Goal: Task Accomplishment & Management: Manage account settings

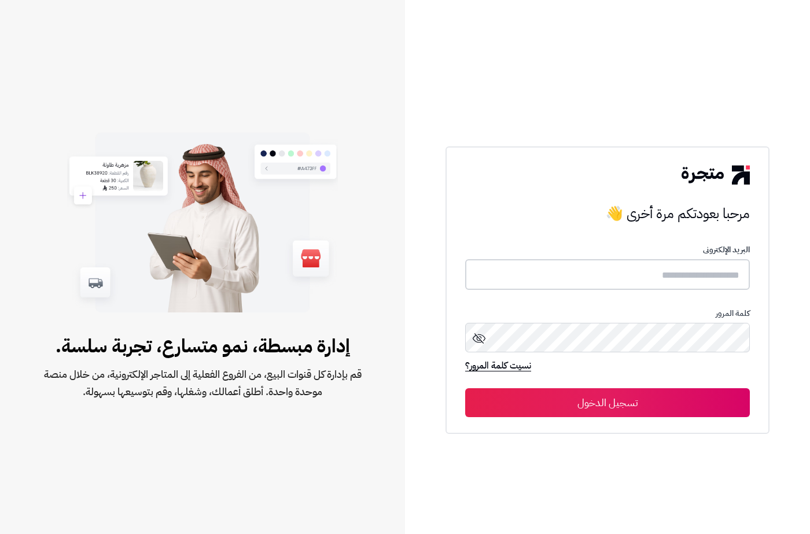
click at [661, 274] on input "text" at bounding box center [607, 274] width 285 height 31
click at [685, 279] on input "text" at bounding box center [607, 274] width 285 height 31
paste input "**********"
type input "**********"
click at [653, 319] on div "كلمة المرور" at bounding box center [607, 333] width 285 height 51
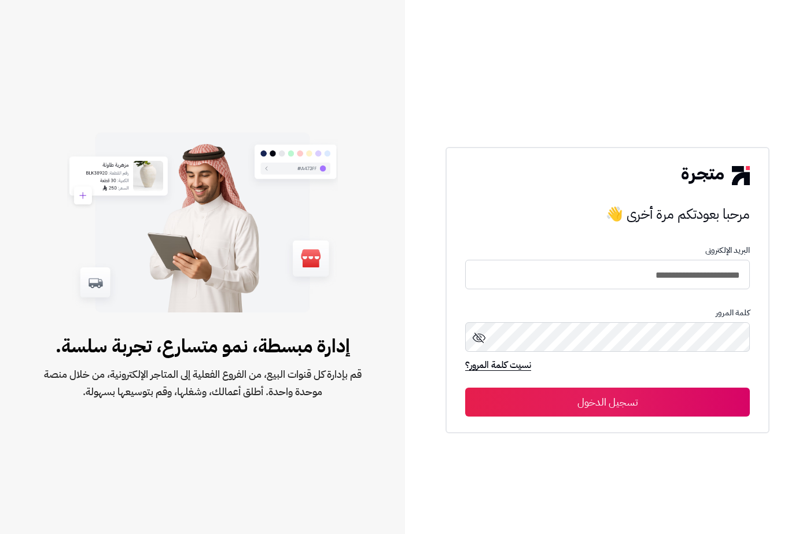
click at [612, 397] on button "تسجيل الدخول" at bounding box center [607, 402] width 285 height 29
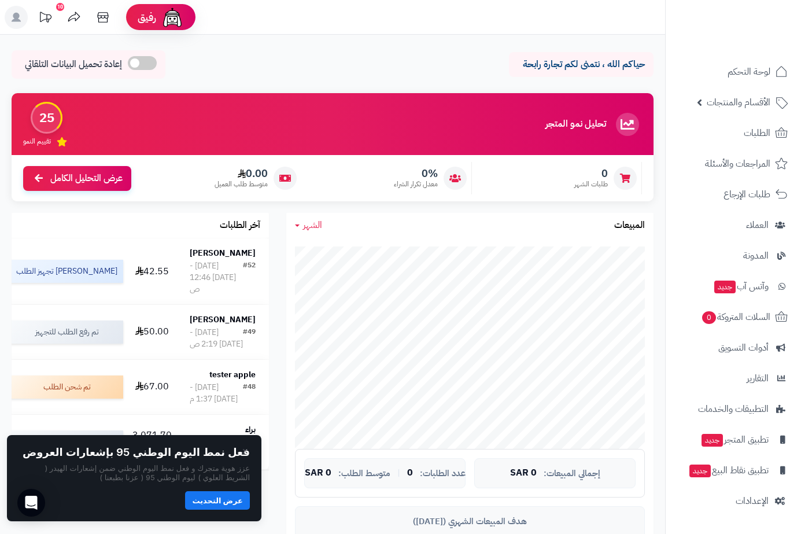
click at [270, 339] on div "آخر الطلبات fawzi ahmed #52 الثلاثاء - ١٦ سبتمبر ٢٠٢٥ - 12:46 ص 42.55 جاري تجهي…" at bounding box center [140, 346] width 275 height 267
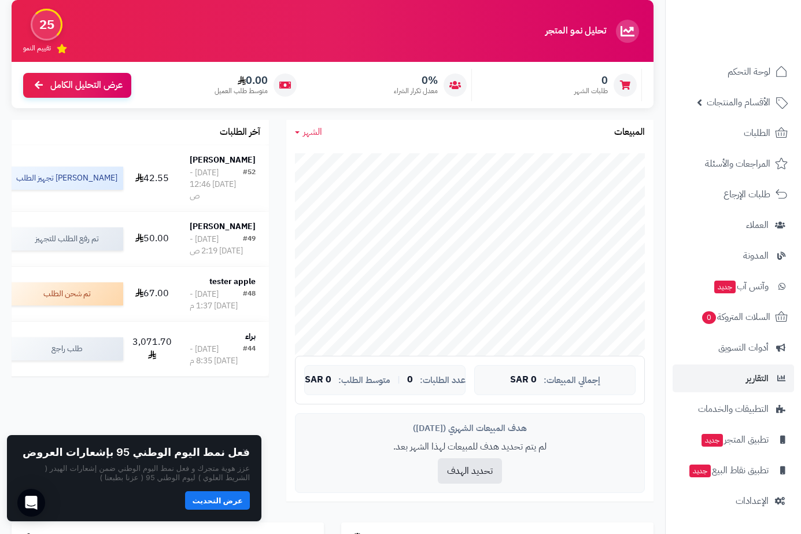
scroll to position [174, 0]
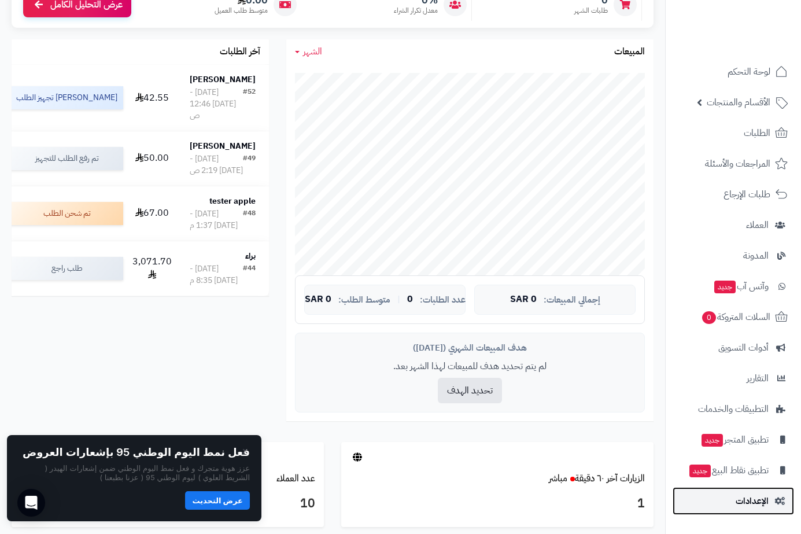
click at [749, 501] on span "الإعدادات" at bounding box center [752, 501] width 33 height 16
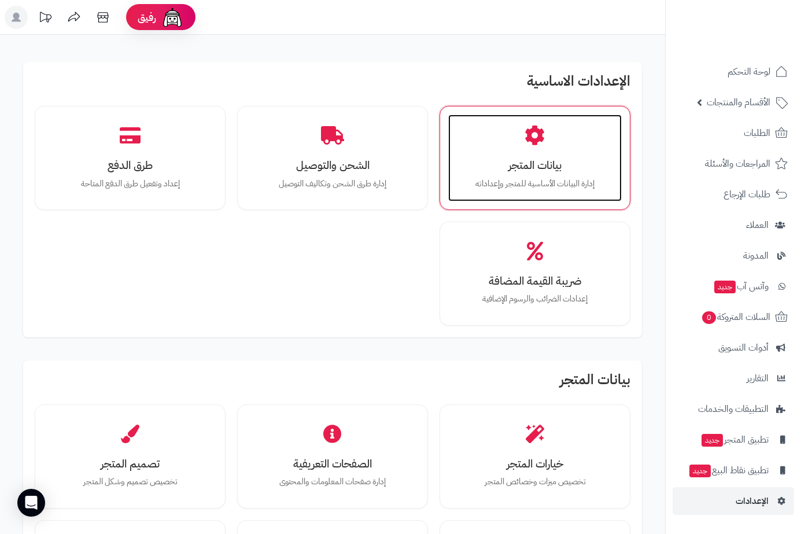
click at [520, 156] on div "بيانات المتجر إدارة البيانات الأساسية للمتجر وإعداداته" at bounding box center [535, 158] width 174 height 87
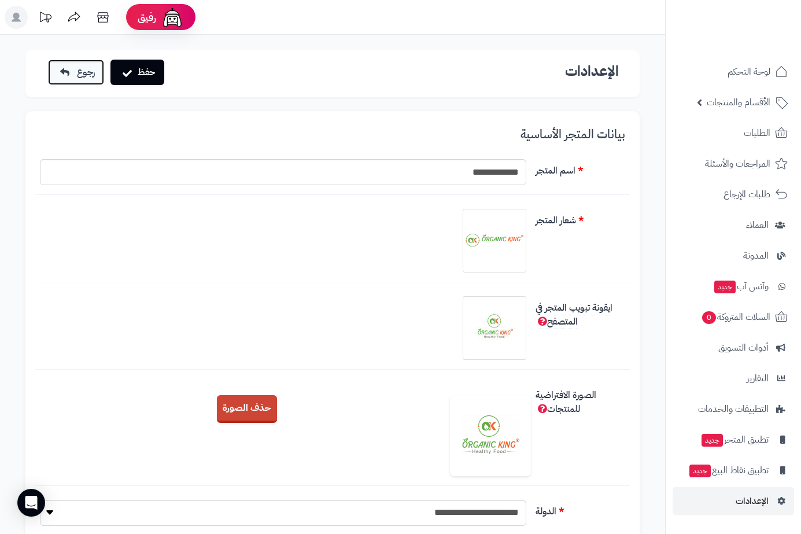
click at [77, 70] on span "رجوع" at bounding box center [86, 72] width 18 height 14
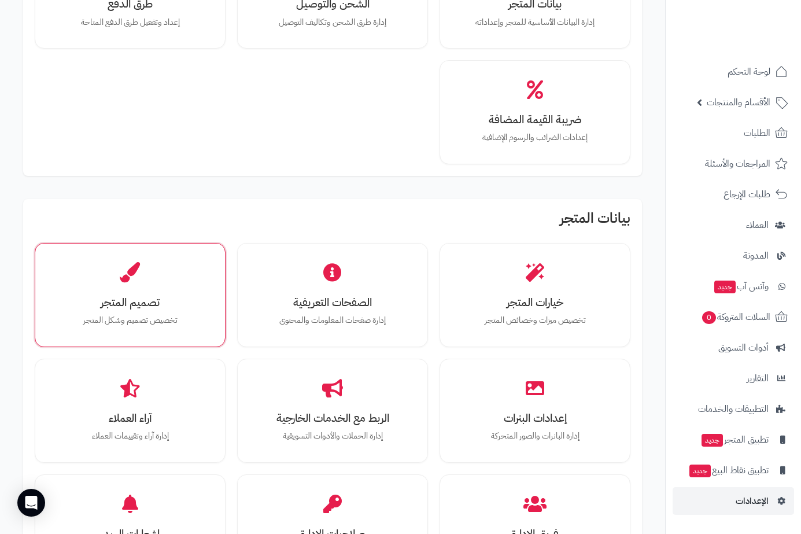
scroll to position [231, 0]
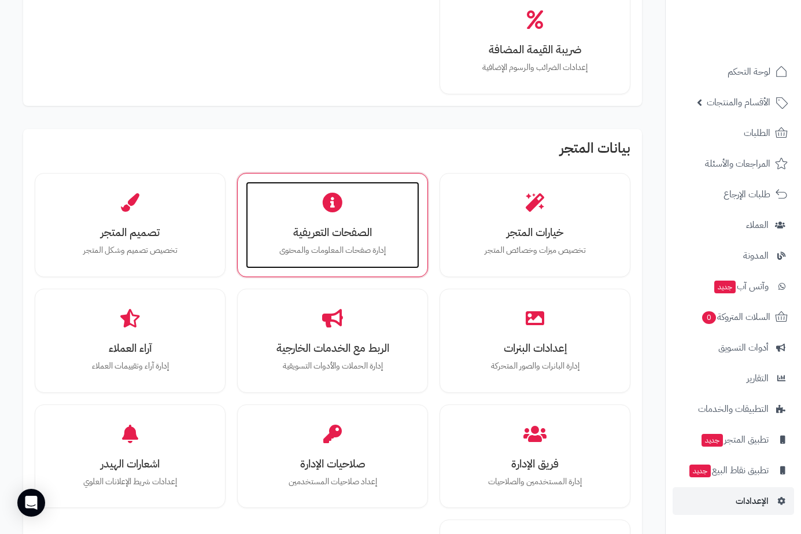
click at [319, 245] on p "إدارة صفحات المعلومات والمحتوى" at bounding box center [332, 250] width 150 height 13
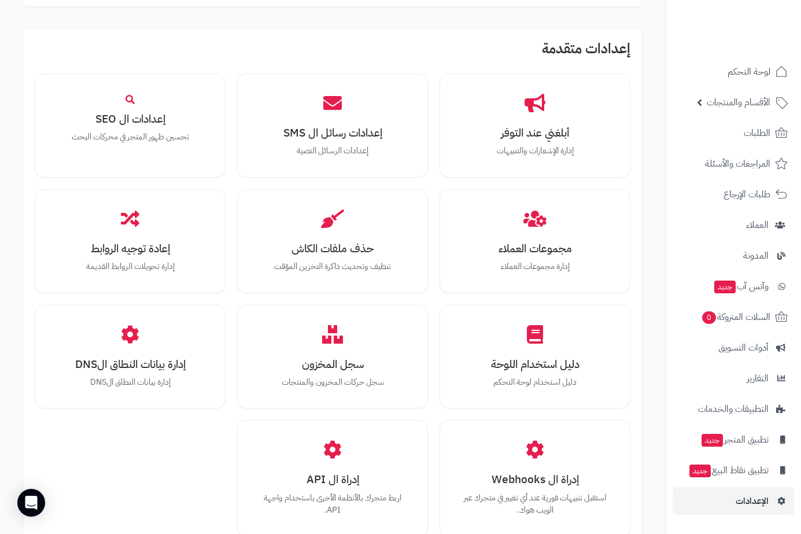
scroll to position [1160, 0]
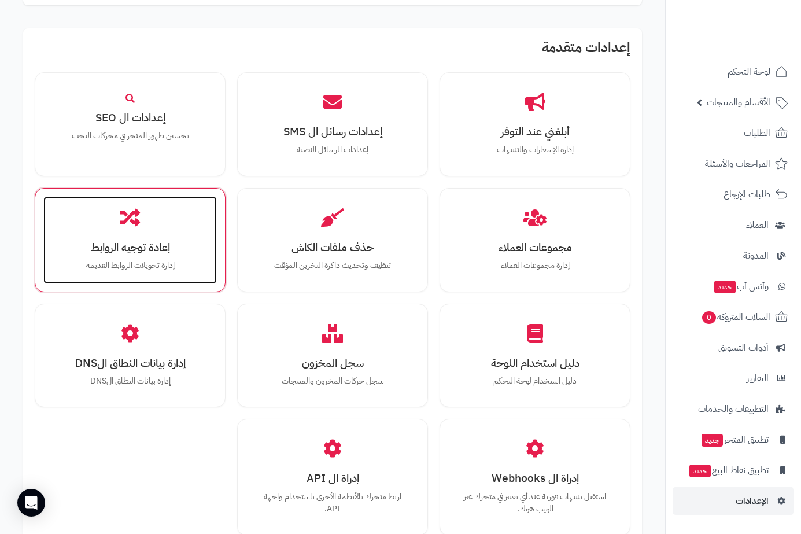
click at [142, 258] on div "إعادة توجيه الروابط إدارة تحويلات الروابط القديمة" at bounding box center [130, 240] width 174 height 87
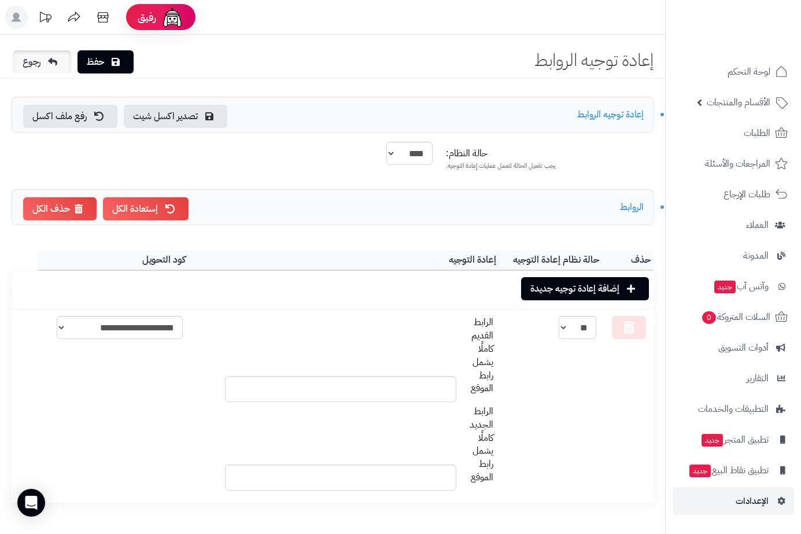
click at [45, 57] on link "رجوع" at bounding box center [42, 61] width 58 height 23
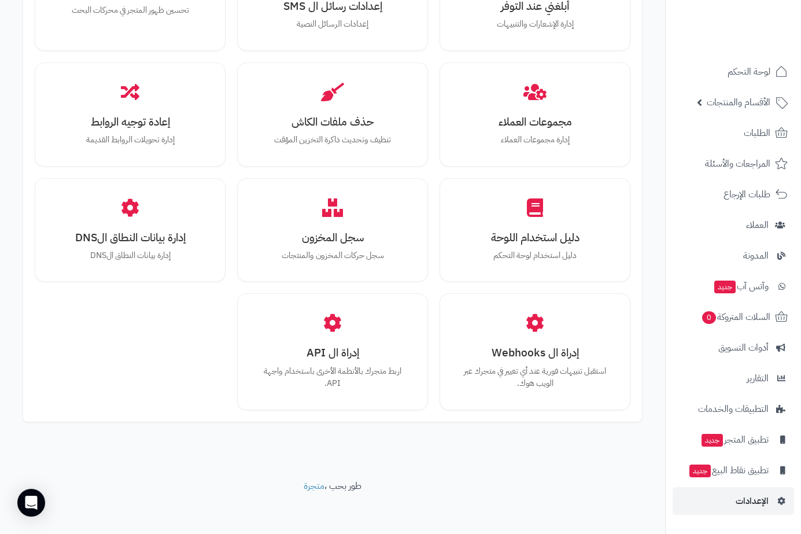
scroll to position [1289, 0]
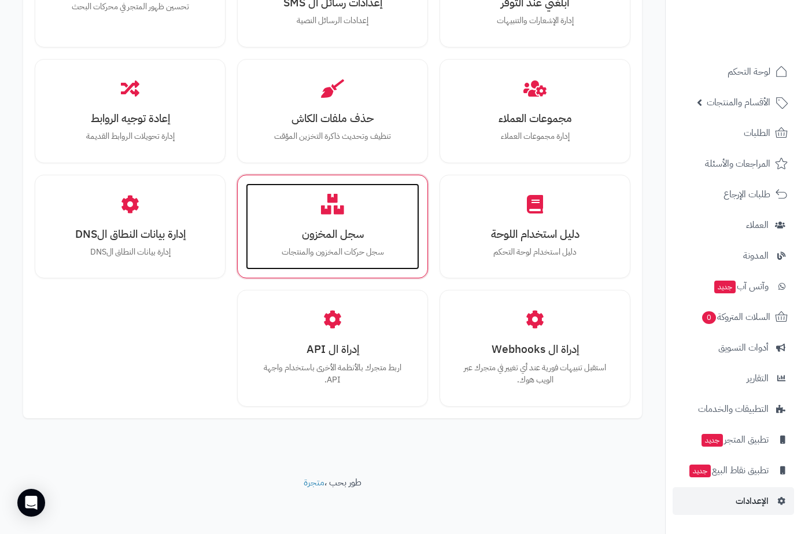
click at [333, 220] on div "سجل المخزون سجل حركات المخزون والمنتجات" at bounding box center [333, 226] width 174 height 87
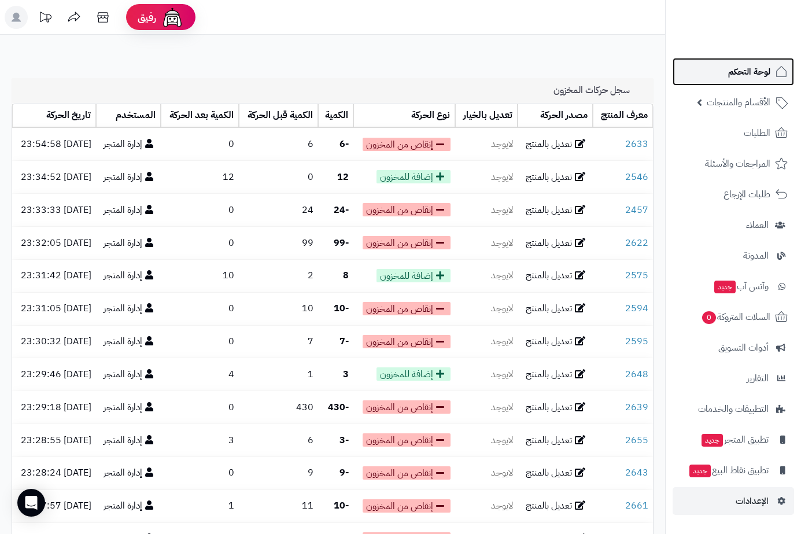
click at [744, 76] on span "لوحة التحكم" at bounding box center [749, 72] width 42 height 16
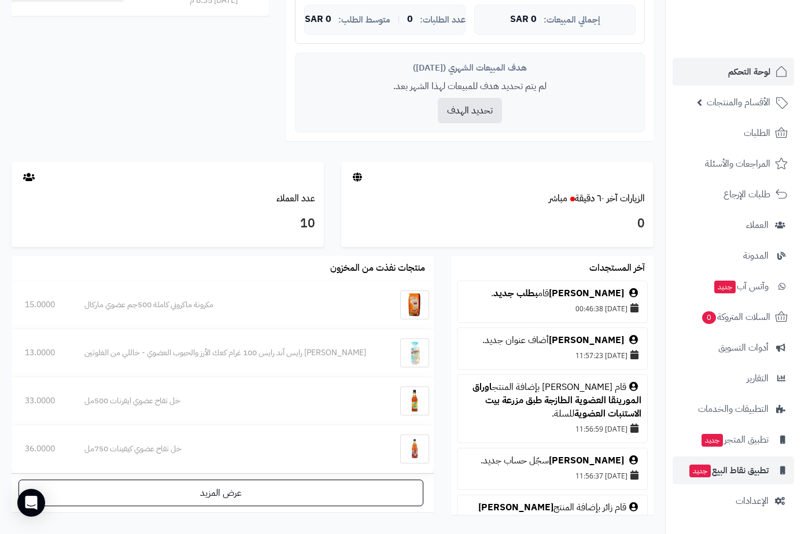
scroll to position [521, 0]
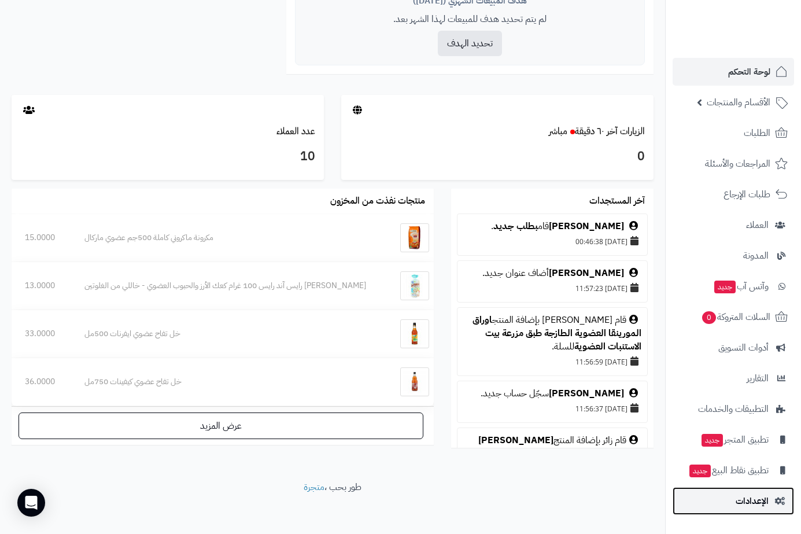
click at [743, 498] on span "الإعدادات" at bounding box center [752, 501] width 33 height 16
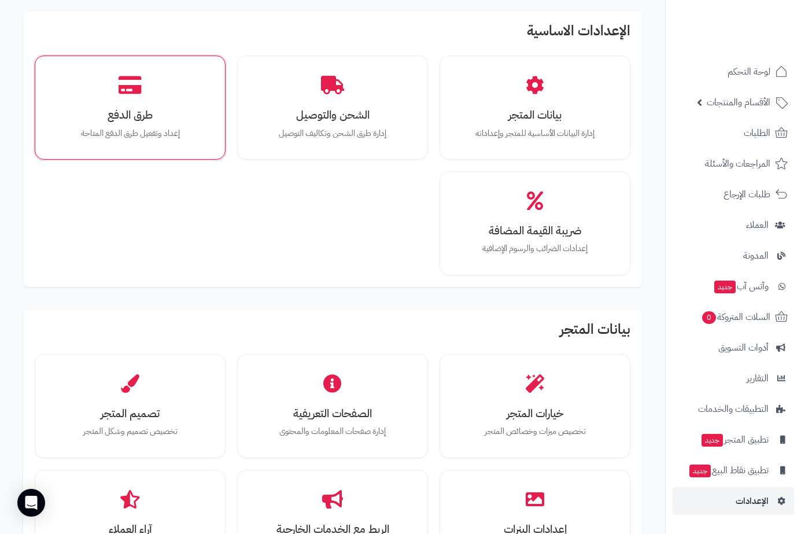
scroll to position [116, 0]
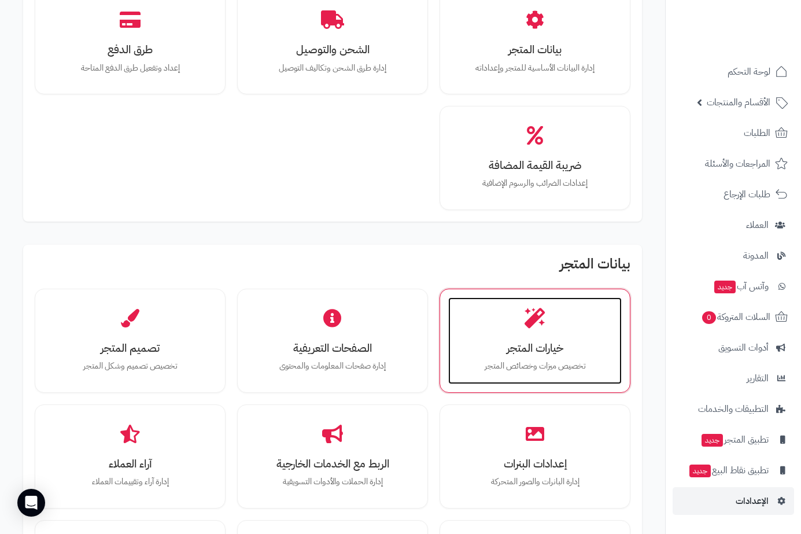
click at [548, 334] on div "خيارات المتجر تخصيص ميزات وخصائص المتجر" at bounding box center [535, 340] width 174 height 87
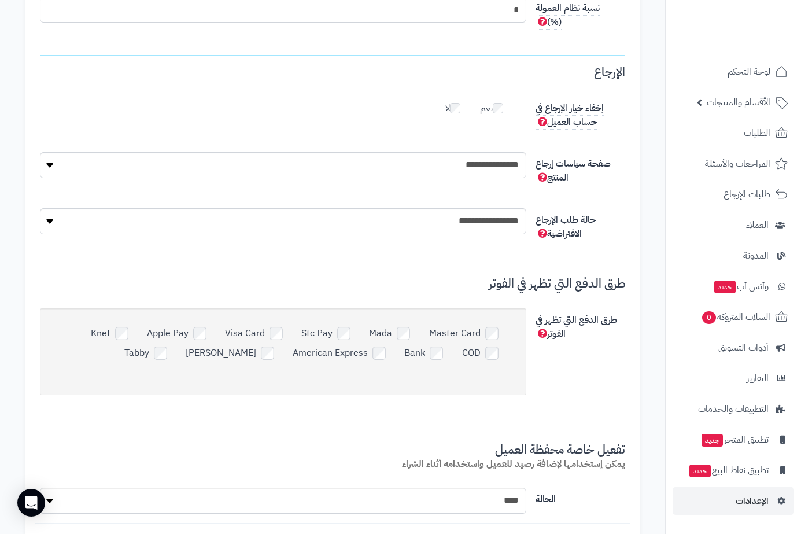
scroll to position [3239, 0]
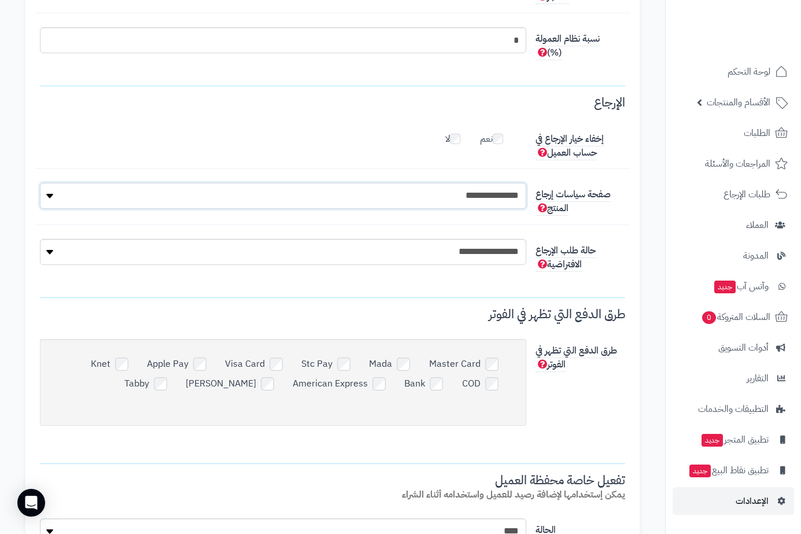
click at [497, 205] on select "**********" at bounding box center [283, 196] width 486 height 26
select select "**"
click at [40, 183] on select "**********" at bounding box center [283, 196] width 486 height 26
click at [616, 228] on fieldset "**********" at bounding box center [332, 189] width 585 height 212
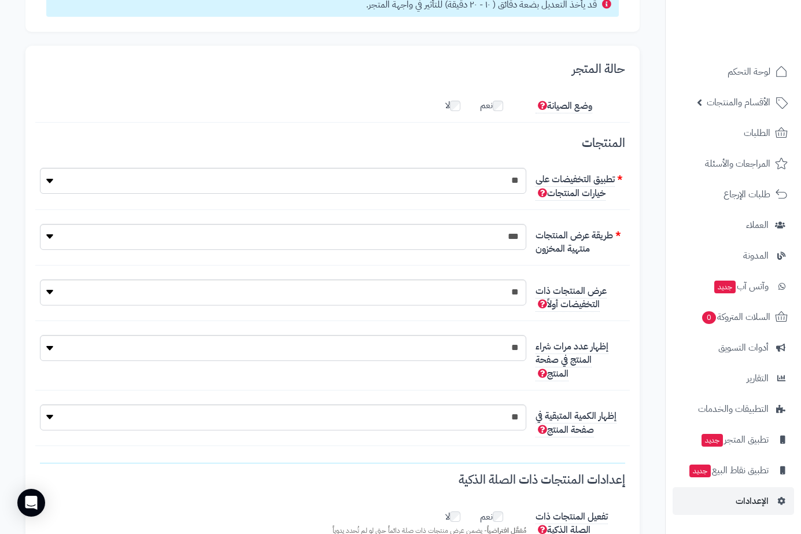
scroll to position [0, 0]
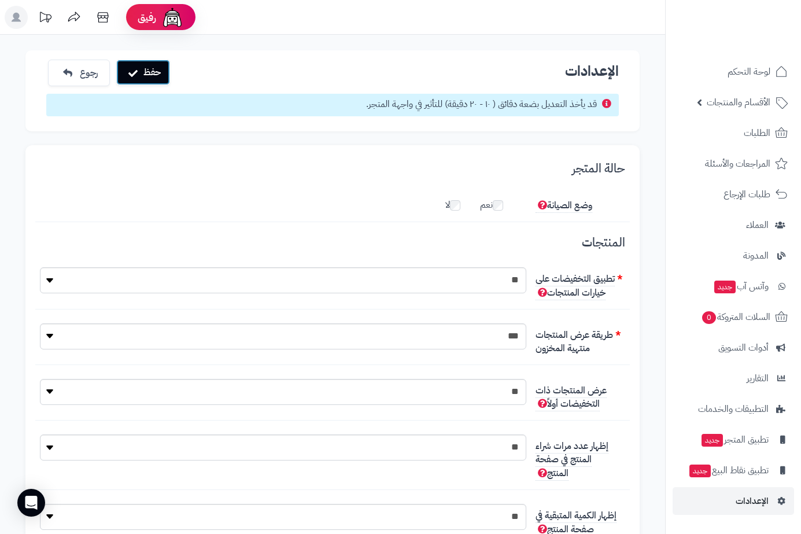
click at [151, 68] on button "حفظ" at bounding box center [143, 72] width 54 height 25
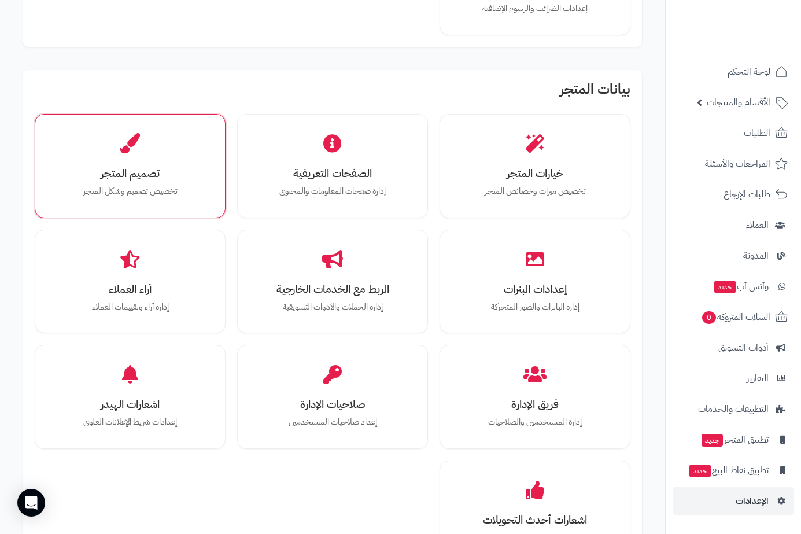
scroll to position [347, 0]
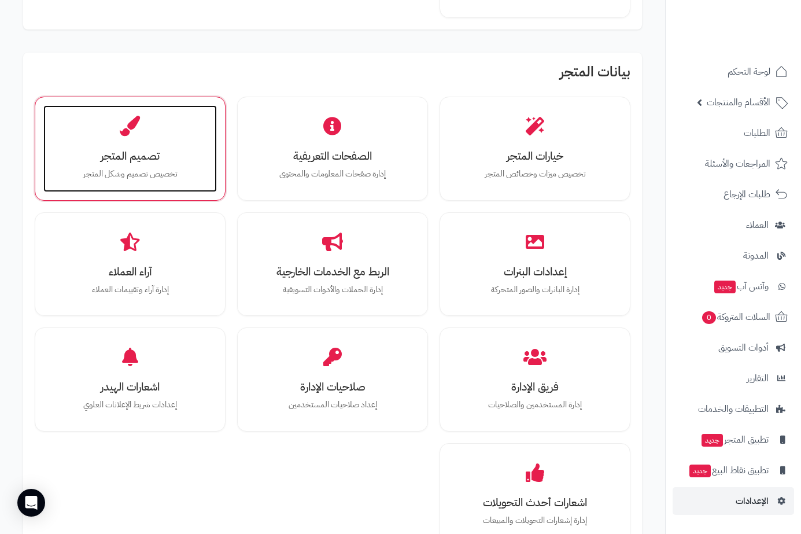
click at [123, 143] on div "تصميم المتجر تخصيص تصميم وشكل المتجر" at bounding box center [130, 148] width 174 height 87
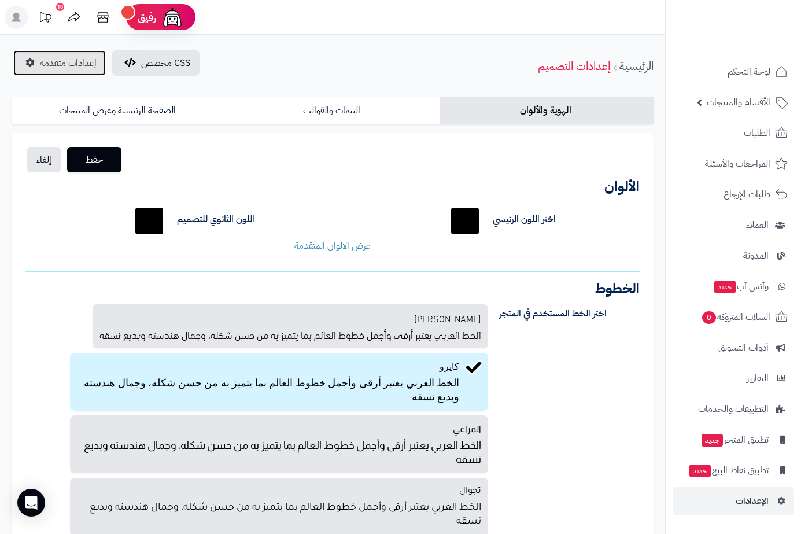
click at [65, 58] on span "إعدادات متقدمة" at bounding box center [68, 63] width 57 height 14
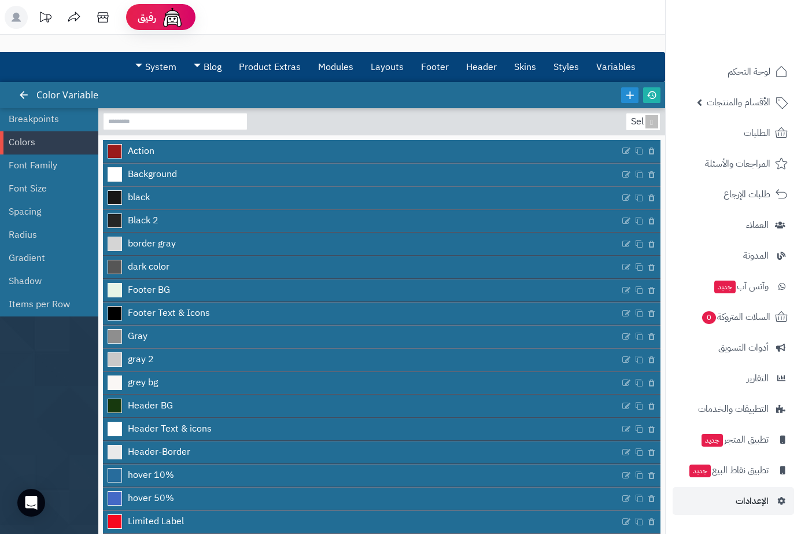
click at [72, 21] on icon at bounding box center [73, 17] width 23 height 23
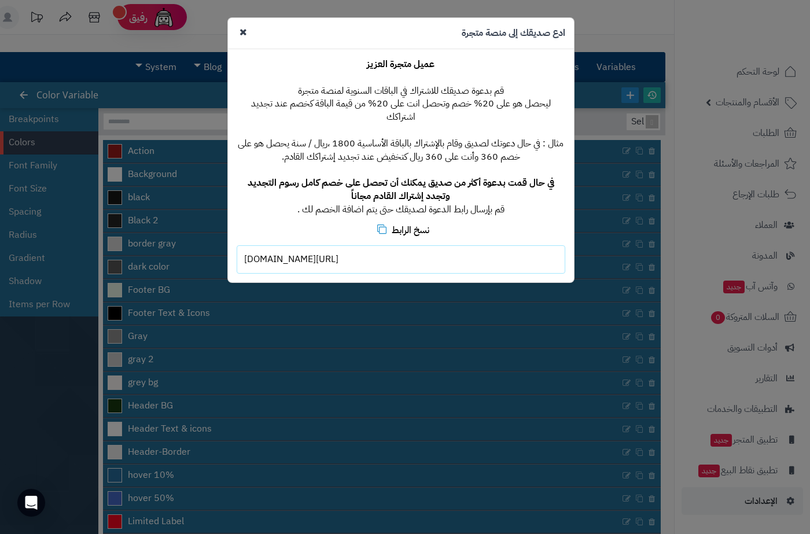
click at [242, 27] on icon at bounding box center [243, 32] width 8 height 10
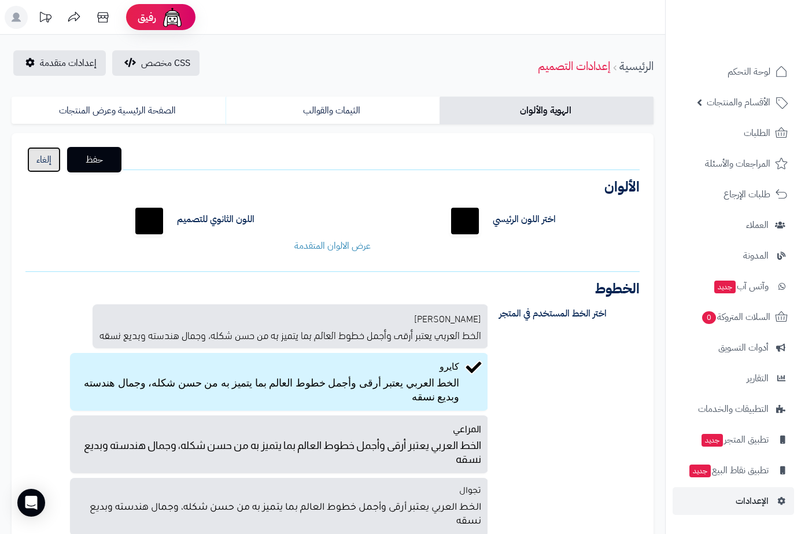
click at [44, 162] on link "إلغاء" at bounding box center [44, 159] width 34 height 25
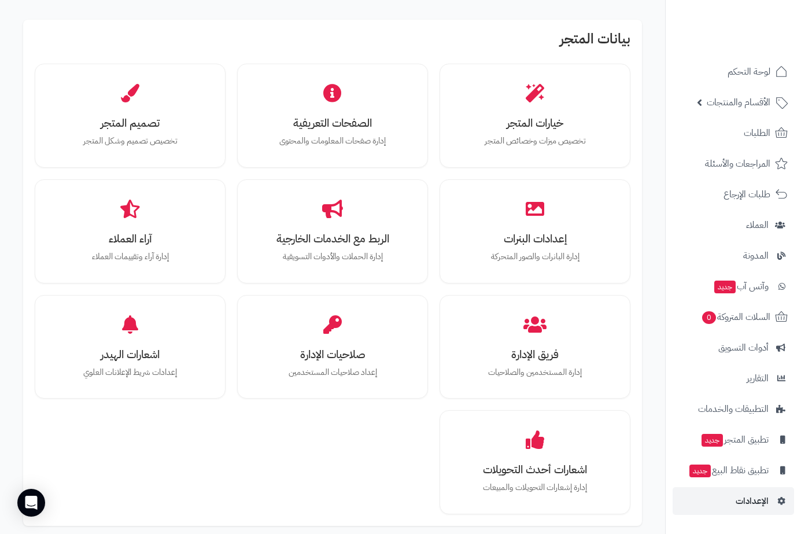
scroll to position [405, 0]
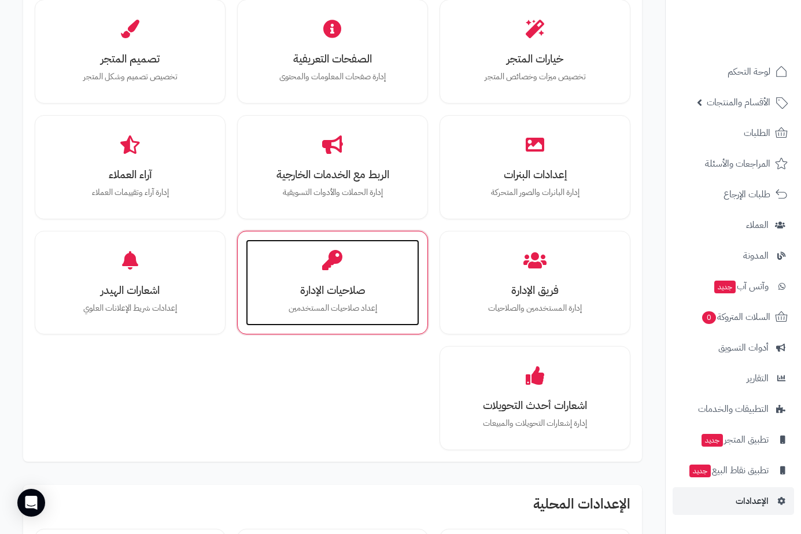
click at [300, 284] on h3 "صلاحيات الإدارة" at bounding box center [332, 290] width 150 height 12
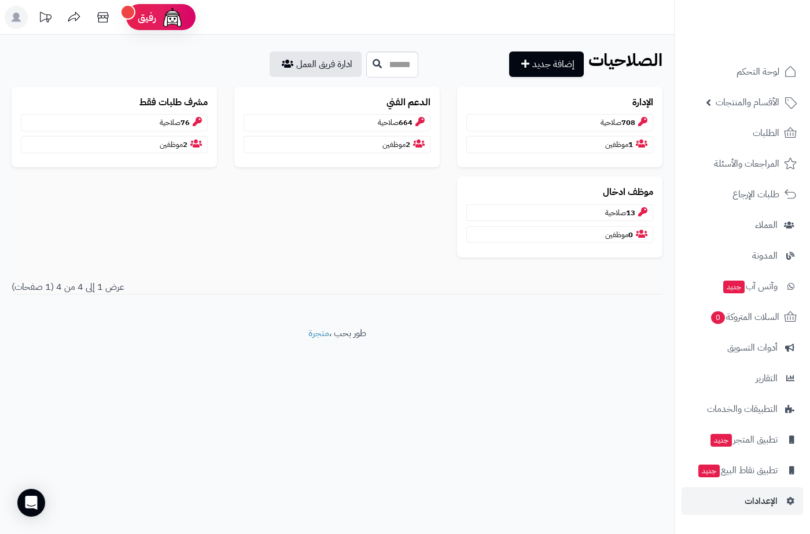
click at [76, 12] on icon at bounding box center [74, 17] width 12 height 10
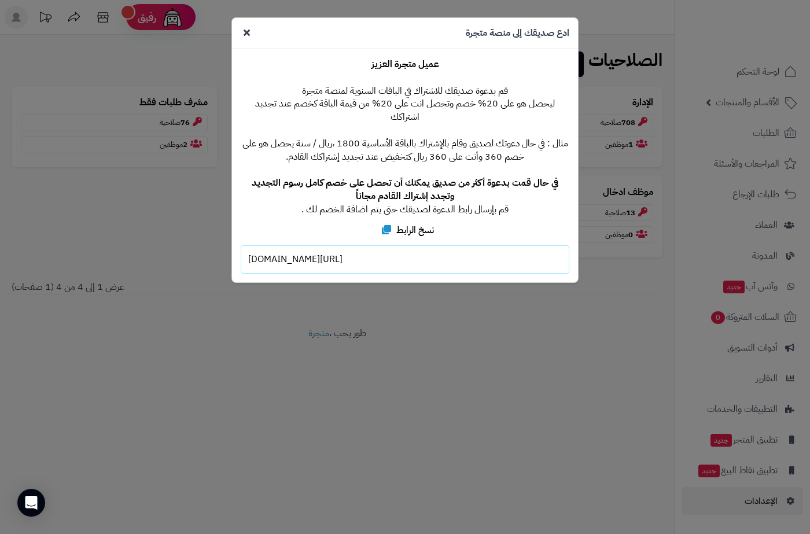
drag, startPoint x: 246, startPoint y: 32, endPoint x: 256, endPoint y: 23, distance: 13.5
click at [247, 30] on icon at bounding box center [247, 32] width 6 height 9
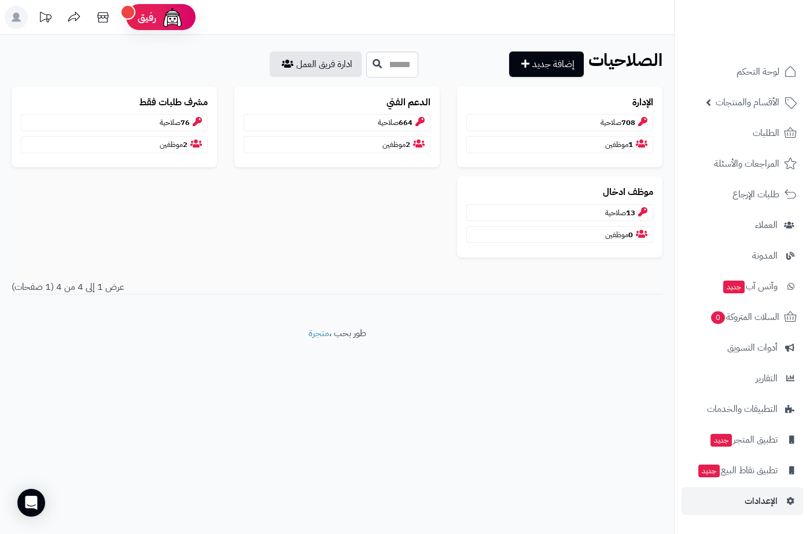
click at [74, 17] on icon at bounding box center [73, 17] width 23 height 23
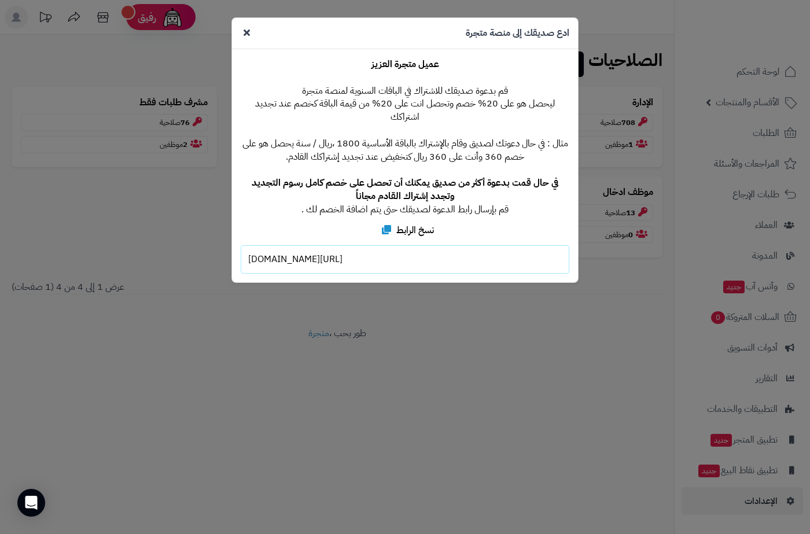
click at [245, 33] on icon at bounding box center [247, 32] width 6 height 9
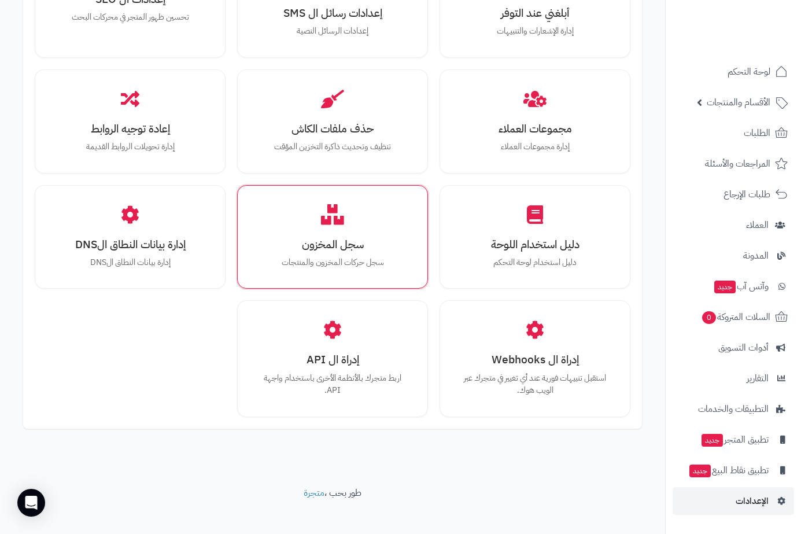
scroll to position [1289, 0]
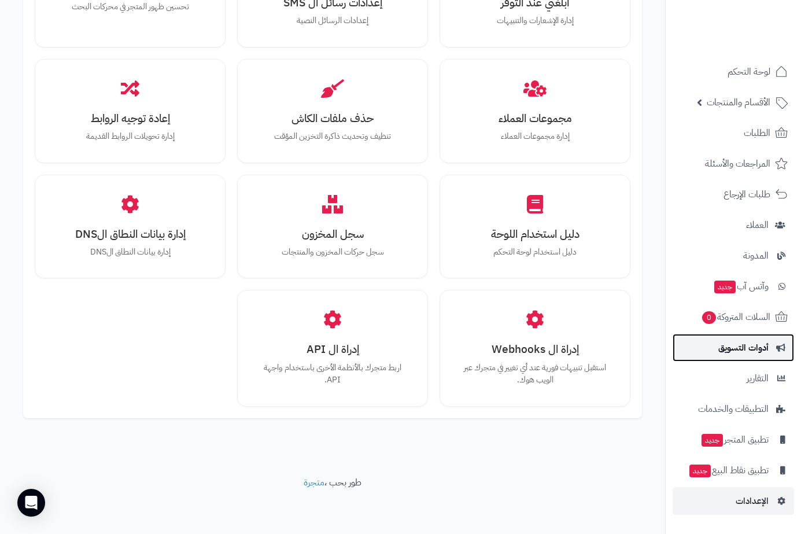
click at [739, 349] on span "أدوات التسويق" at bounding box center [743, 348] width 50 height 16
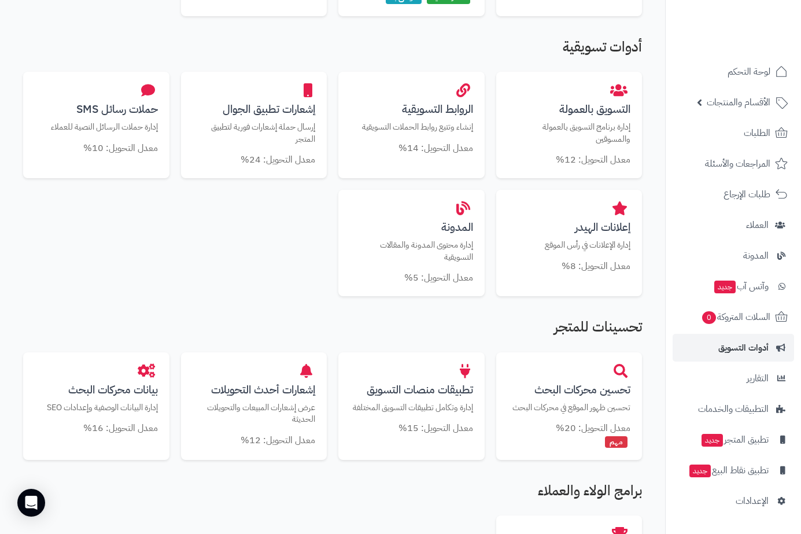
scroll to position [405, 0]
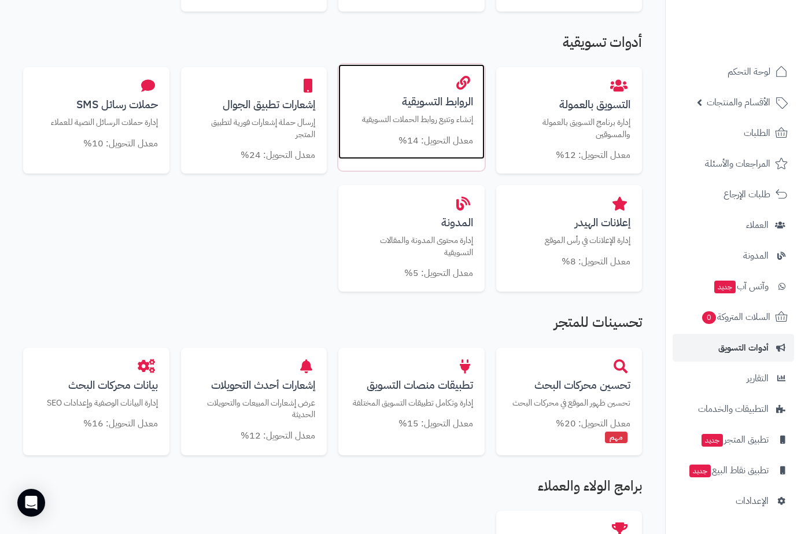
click at [413, 117] on p "إنشاء وتتبع روابط الحملات التسويقية" at bounding box center [411, 119] width 123 height 12
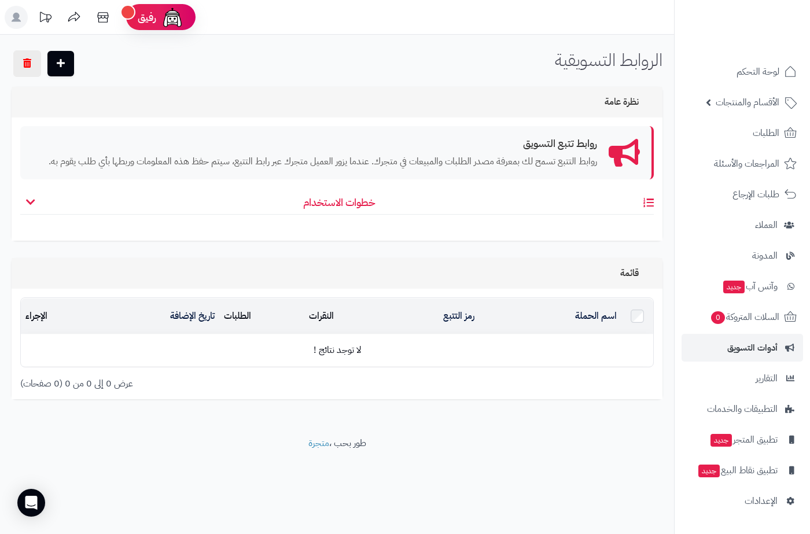
click at [69, 12] on icon at bounding box center [73, 17] width 23 height 23
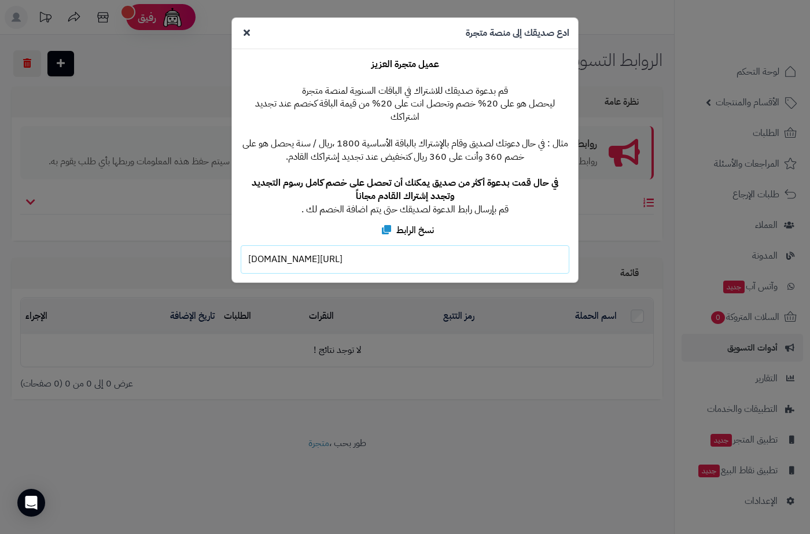
click at [246, 24] on div "ادع صديقك إلى منصة متجرة" at bounding box center [405, 33] width 346 height 31
click at [249, 25] on div "ادع صديقك إلى منصة متجرة" at bounding box center [405, 33] width 346 height 31
drag, startPoint x: 245, startPoint y: 28, endPoint x: 230, endPoint y: 27, distance: 15.7
click at [241, 28] on div at bounding box center [247, 33] width 12 height 13
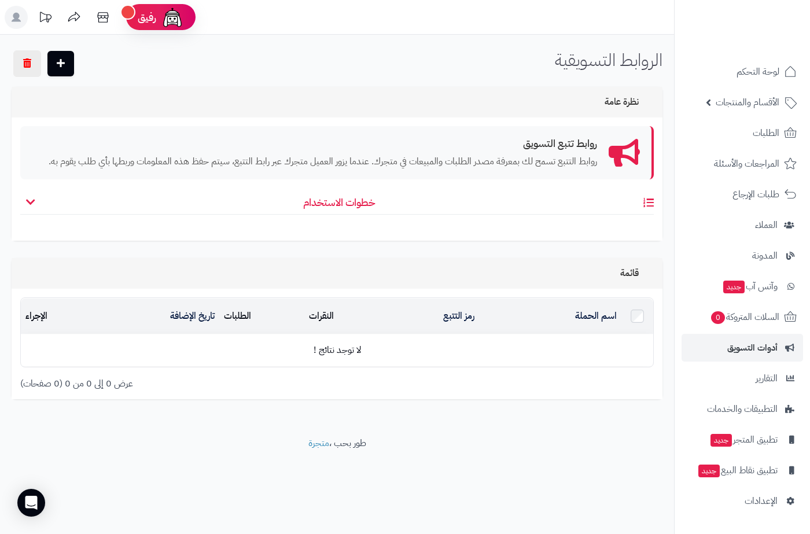
click at [76, 20] on icon at bounding box center [73, 17] width 23 height 23
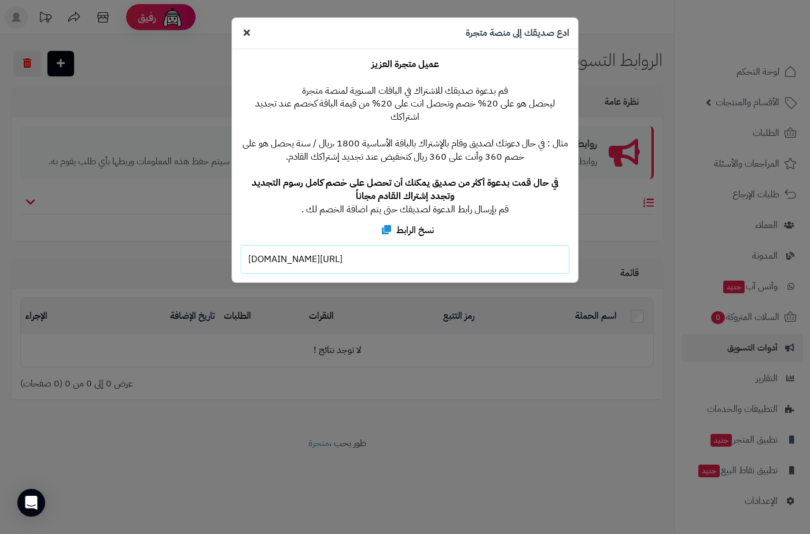
click at [250, 30] on div at bounding box center [247, 33] width 12 height 13
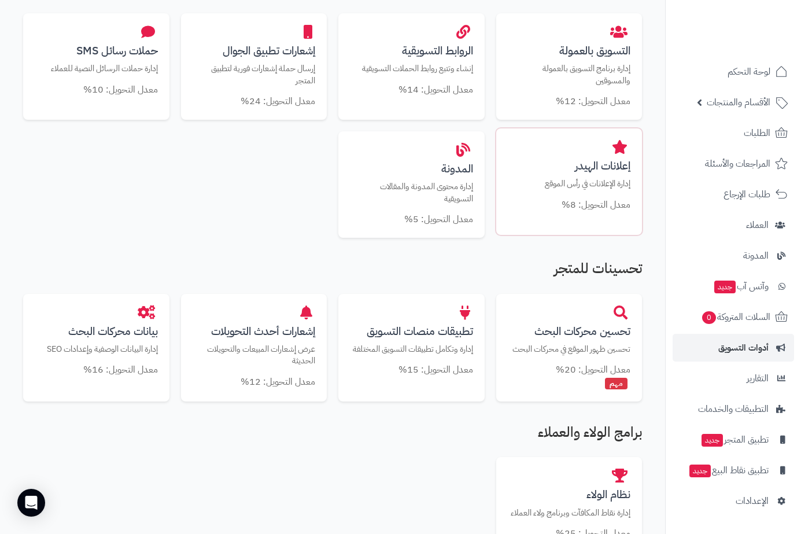
scroll to position [628, 0]
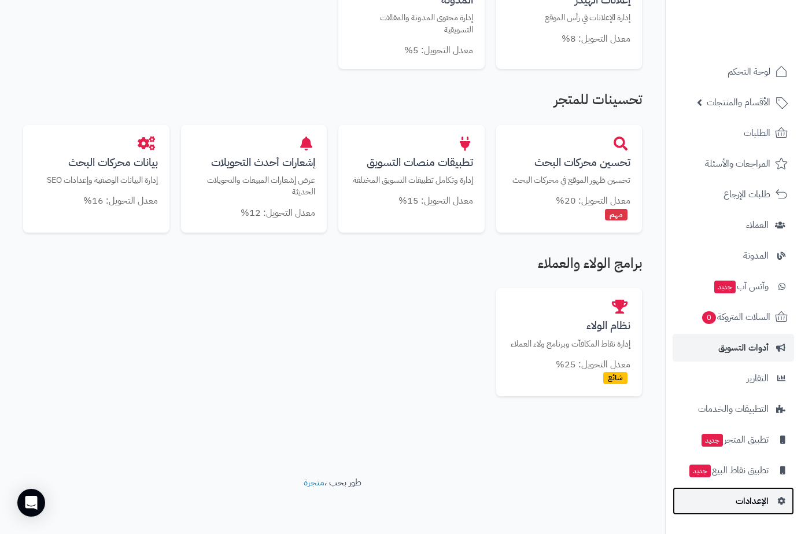
click at [741, 498] on span "الإعدادات" at bounding box center [752, 501] width 33 height 16
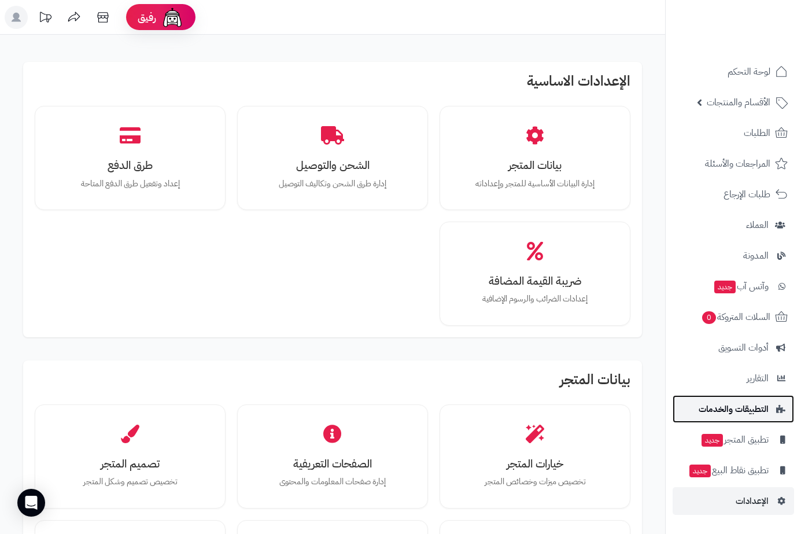
click at [725, 413] on span "التطبيقات والخدمات" at bounding box center [734, 409] width 70 height 16
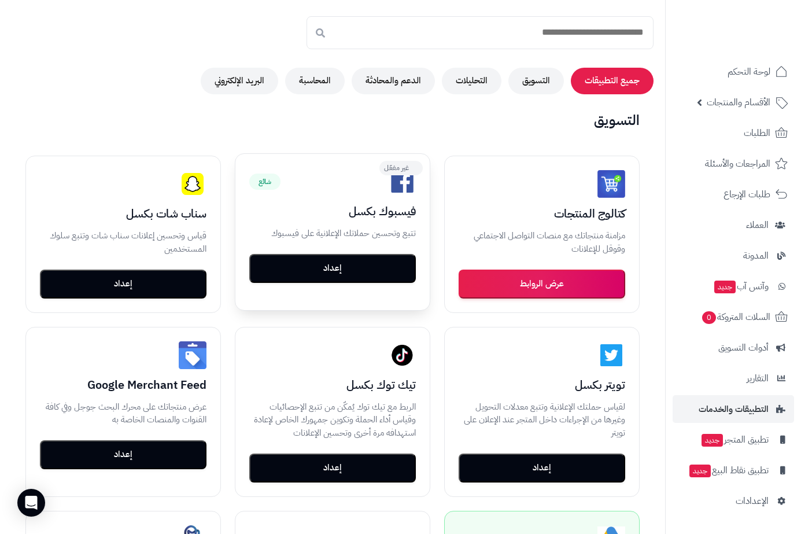
scroll to position [174, 0]
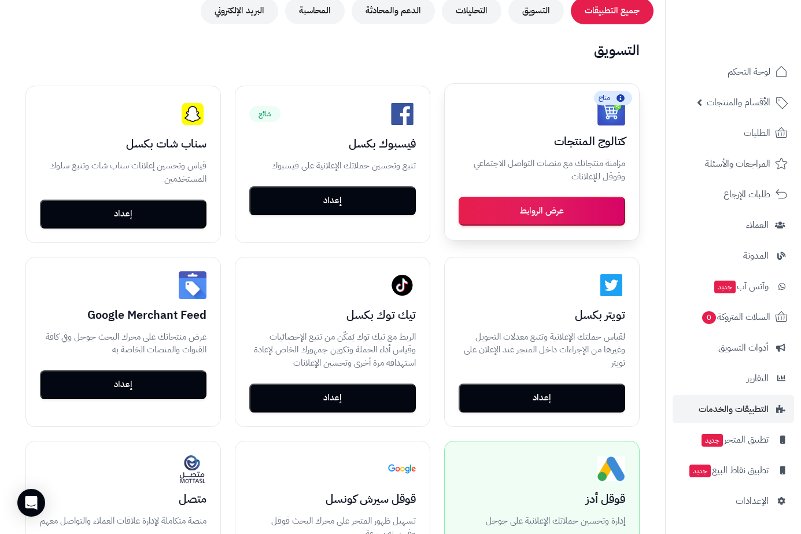
click at [526, 213] on button "عرض الروابط" at bounding box center [542, 211] width 167 height 29
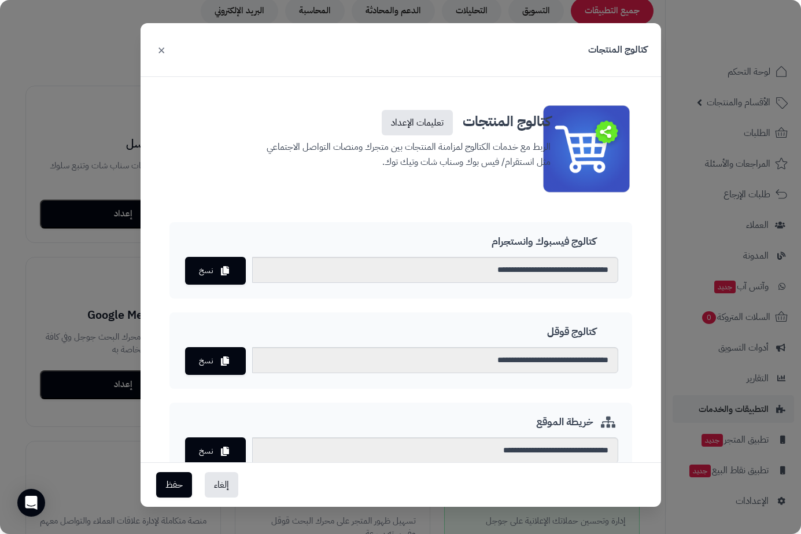
scroll to position [0, 0]
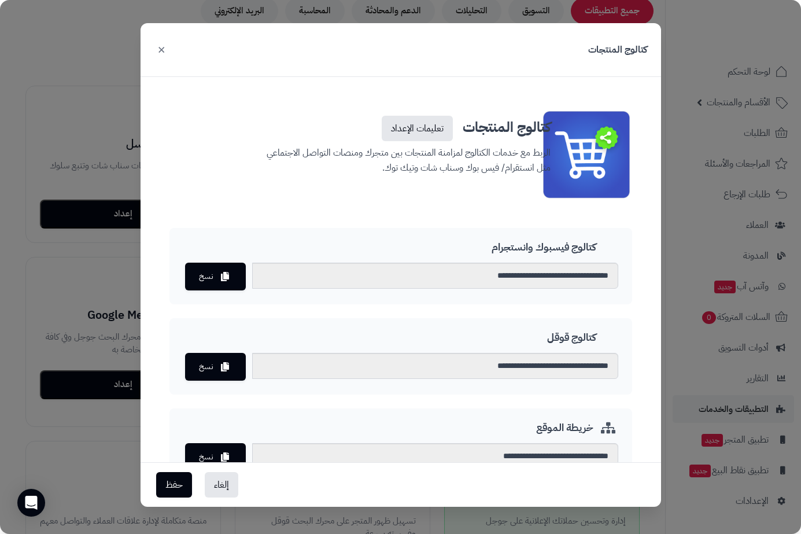
click at [158, 48] on button "×" at bounding box center [161, 48] width 14 height 25
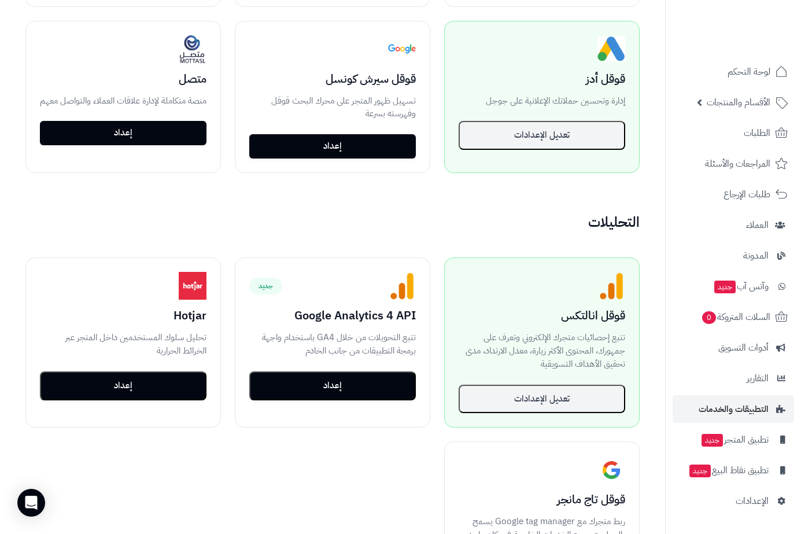
scroll to position [636, 0]
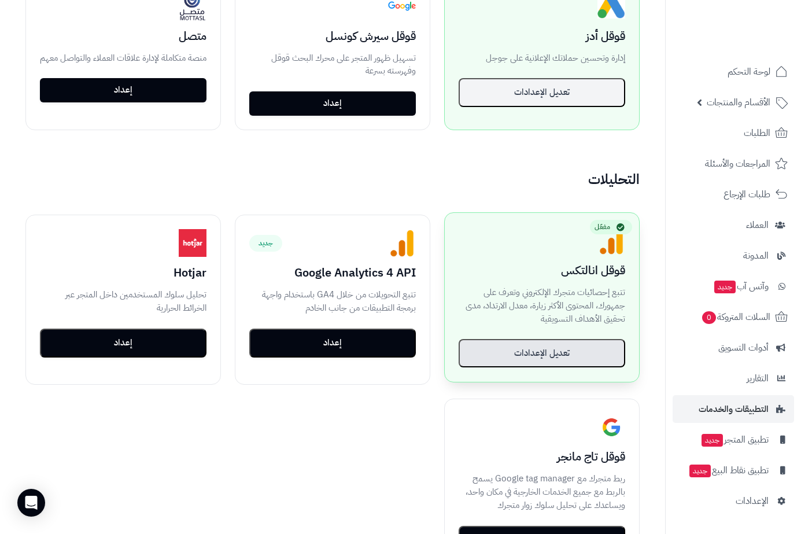
click at [530, 357] on button "تعديل الإعدادات" at bounding box center [542, 353] width 167 height 29
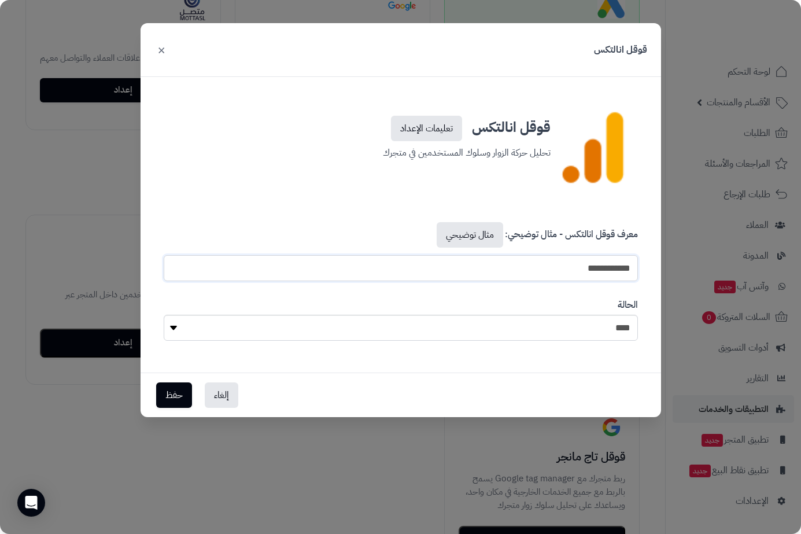
click at [532, 270] on input "**********" at bounding box center [401, 268] width 474 height 26
click at [449, 130] on link "تعليمات الإعداد" at bounding box center [426, 128] width 71 height 25
click at [461, 235] on link "مثال توضيحي" at bounding box center [470, 234] width 67 height 25
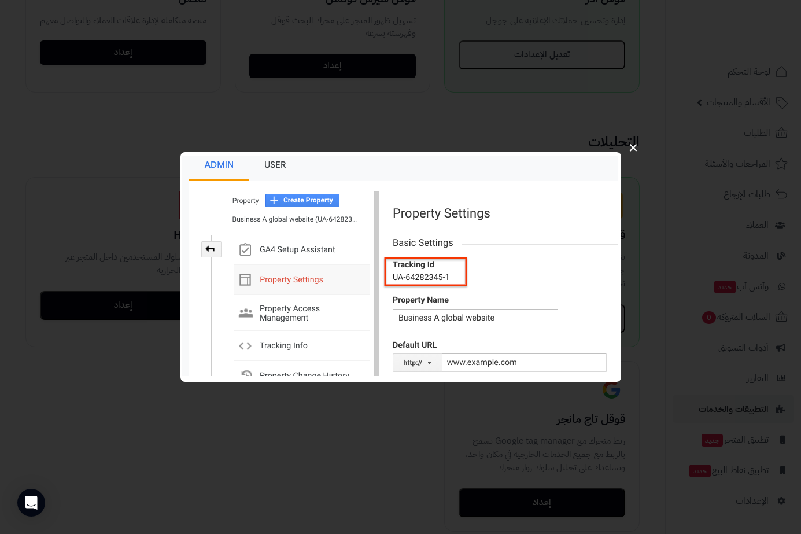
scroll to position [694, 0]
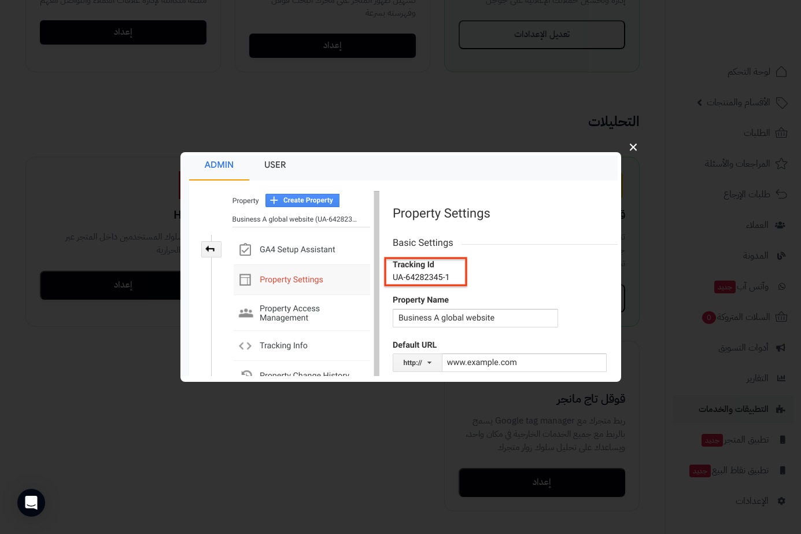
click at [636, 147] on button "×" at bounding box center [633, 146] width 22 height 36
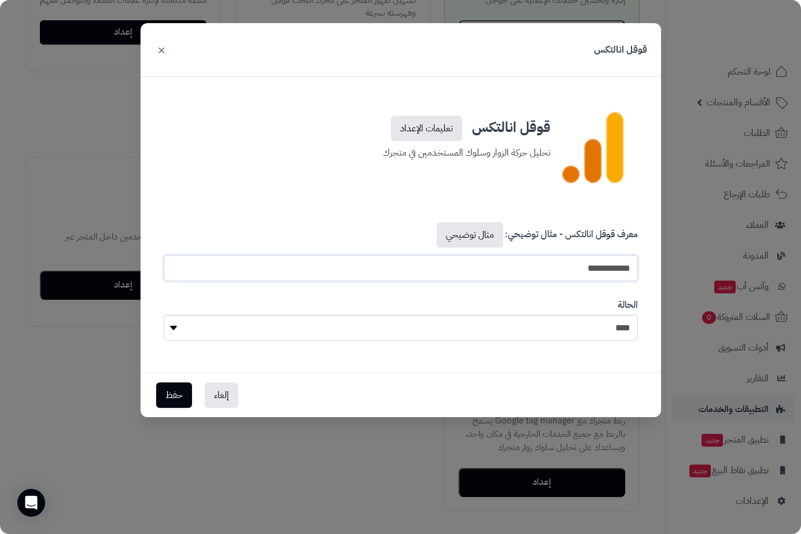
click at [577, 268] on input "**********" at bounding box center [401, 268] width 474 height 26
click at [582, 264] on input "**********" at bounding box center [401, 268] width 474 height 26
paste input "**********"
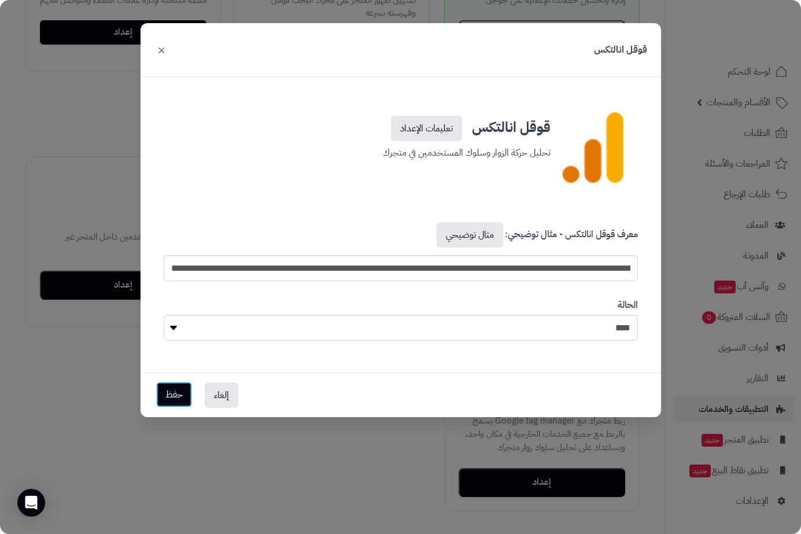
scroll to position [0, 0]
click at [179, 392] on button "حفظ" at bounding box center [174, 394] width 36 height 25
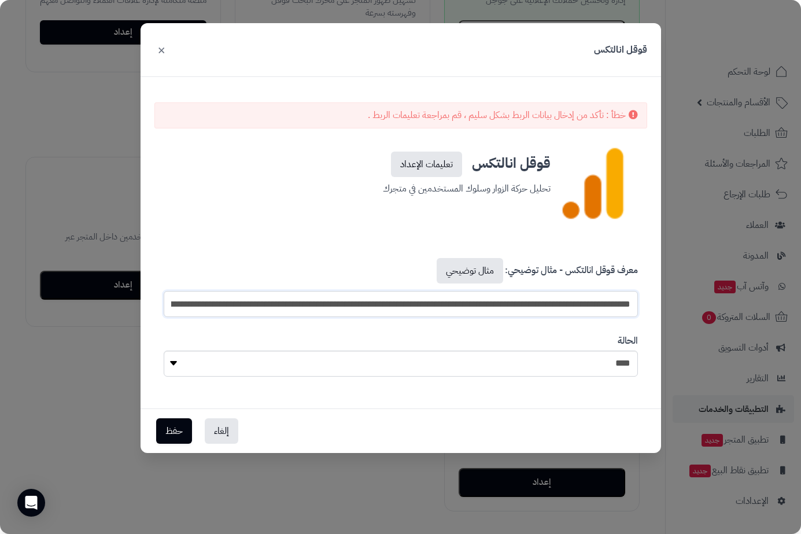
click at [429, 305] on input "**********" at bounding box center [401, 304] width 474 height 26
paste input "text"
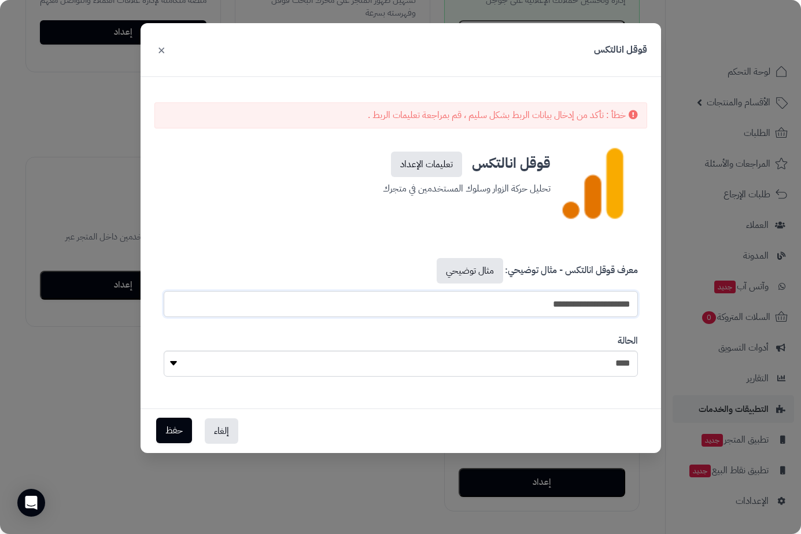
type input "**********"
click at [172, 432] on button "حفظ" at bounding box center [174, 430] width 36 height 25
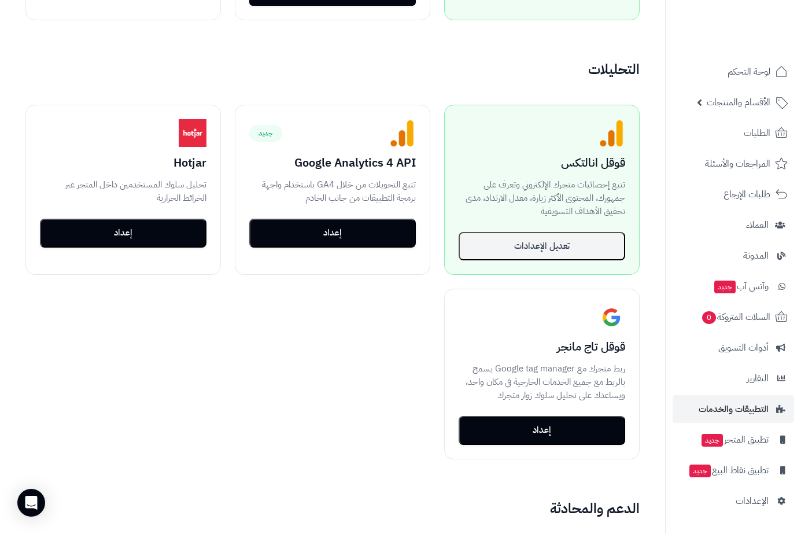
scroll to position [866, 0]
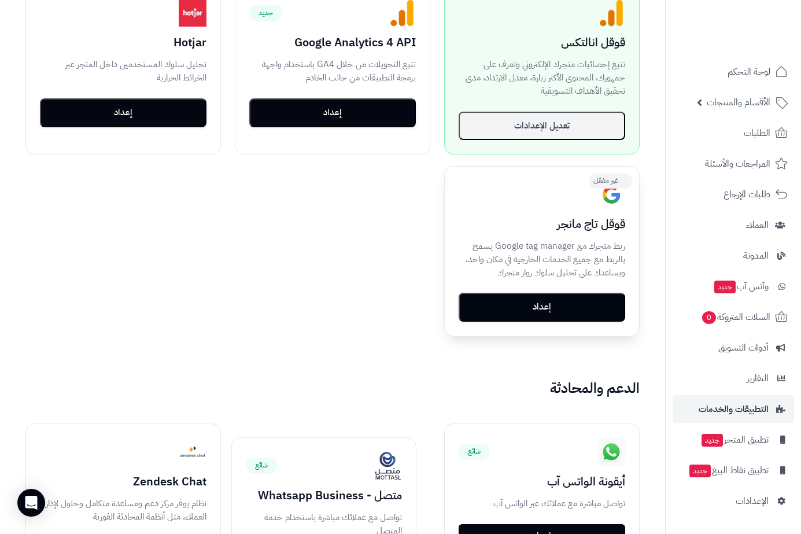
click at [574, 314] on button "إعداد" at bounding box center [542, 307] width 167 height 29
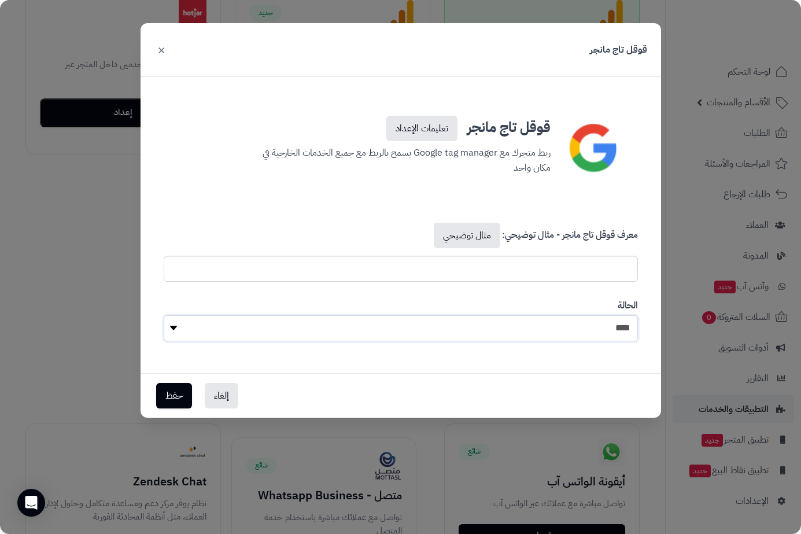
click at [579, 337] on select "**** ****" at bounding box center [401, 328] width 474 height 26
select select "*"
click at [164, 315] on select "**** ****" at bounding box center [401, 328] width 474 height 26
drag, startPoint x: 550, startPoint y: 124, endPoint x: 464, endPoint y: 131, distance: 85.9
click at [463, 131] on h3 "قوقل تاج مانجر تعليمات الإعداد" at bounding box center [401, 126] width 300 height 30
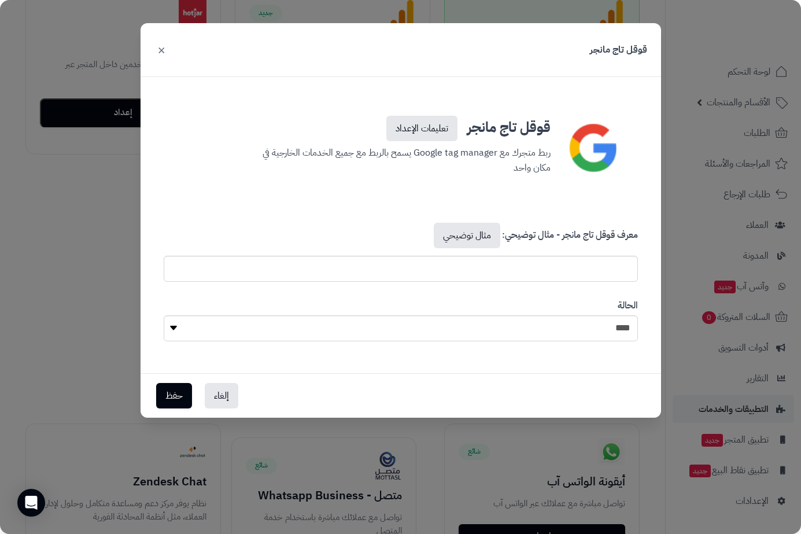
drag, startPoint x: 486, startPoint y: 128, endPoint x: 550, endPoint y: 94, distance: 72.2
click at [552, 93] on div "قوقل تاج مانجر تعليمات الإعداد ربط متجرك مع Google tag manager يسمح بالربط مع ج…" at bounding box center [401, 230] width 521 height 284
drag, startPoint x: 415, startPoint y: 152, endPoint x: 492, endPoint y: 159, distance: 77.2
click at [500, 160] on p "ربط متجرك مع Google tag manager يسمح بالربط مع جميع الخدمات الخارجية في مكان وا…" at bounding box center [401, 158] width 300 height 34
copy p "Google tag manager"
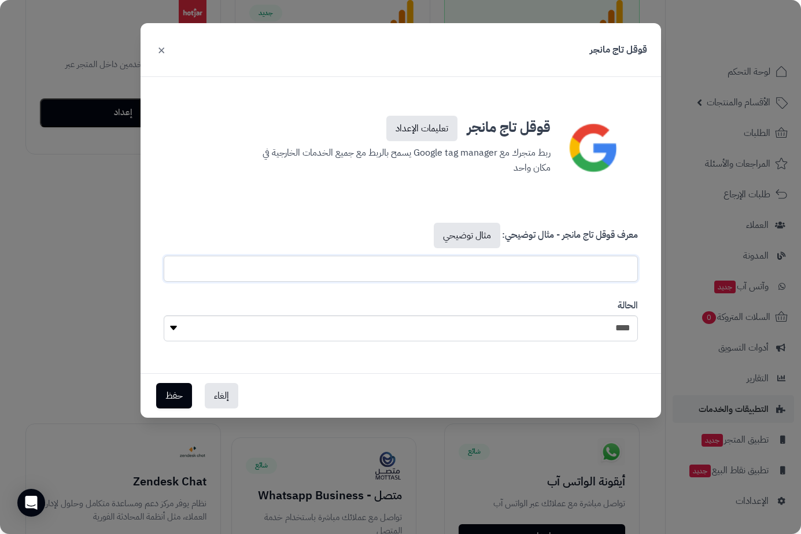
click at [572, 266] on input "text" at bounding box center [401, 269] width 474 height 26
paste input "**********"
type input "**********"
click at [178, 397] on button "حفظ" at bounding box center [174, 394] width 36 height 25
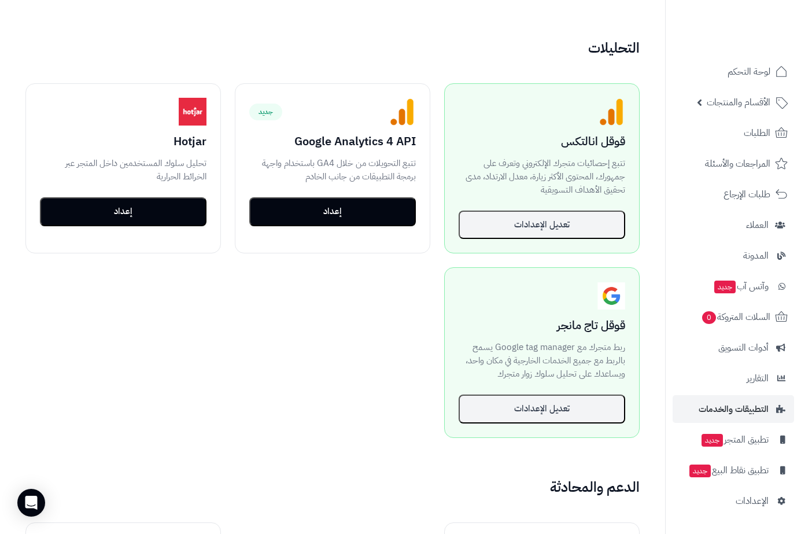
scroll to position [751, 0]
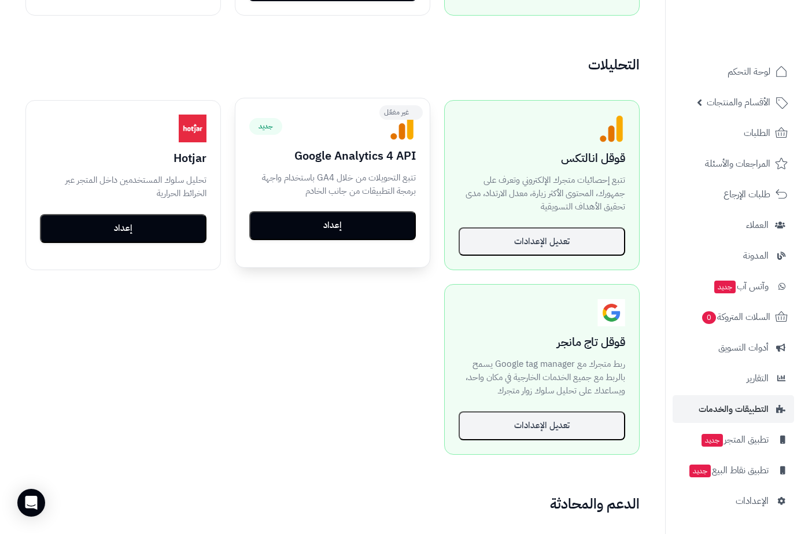
click at [327, 230] on button "إعداد" at bounding box center [332, 225] width 167 height 29
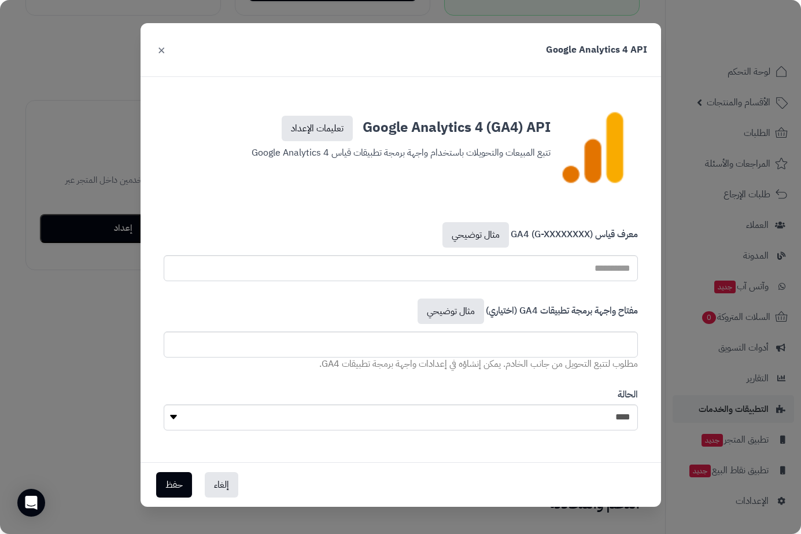
click at [366, 126] on h3 "Google Analytics 4 (GA4) API تعليمات الإعداد" at bounding box center [401, 126] width 300 height 30
drag, startPoint x: 367, startPoint y: 126, endPoint x: 379, endPoint y: 124, distance: 12.8
click at [400, 129] on h3 "Google Analytics 4 (GA4) API تعليمات الإعداد" at bounding box center [401, 126] width 300 height 30
click at [358, 124] on h3 "Google Analytics 4 (GA4) API تعليمات الإعداد" at bounding box center [401, 126] width 300 height 30
drag, startPoint x: 360, startPoint y: 126, endPoint x: 481, endPoint y: 132, distance: 120.5
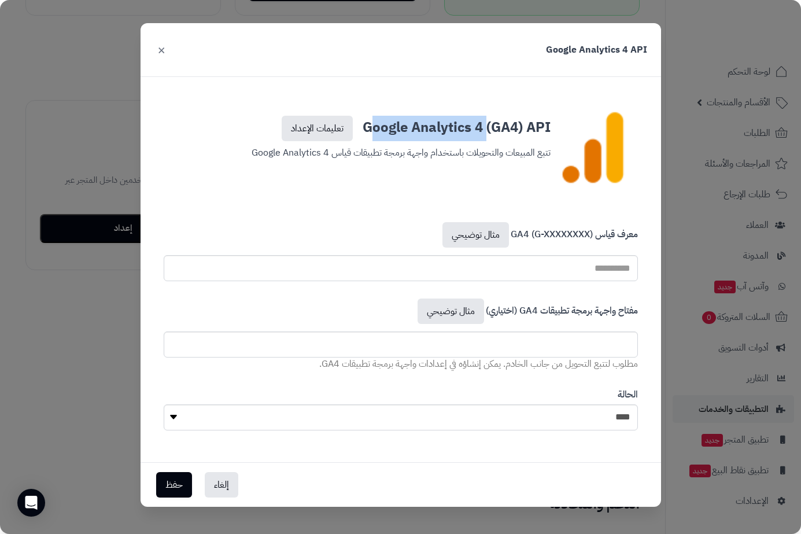
click at [481, 132] on h3 "Google Analytics 4 (GA4) API تعليمات الإعداد" at bounding box center [401, 126] width 300 height 30
copy h3 "Google Analytics 4"
click at [615, 418] on select "**** ****" at bounding box center [401, 417] width 474 height 26
select select "*"
click at [164, 404] on select "**** ****" at bounding box center [401, 417] width 474 height 26
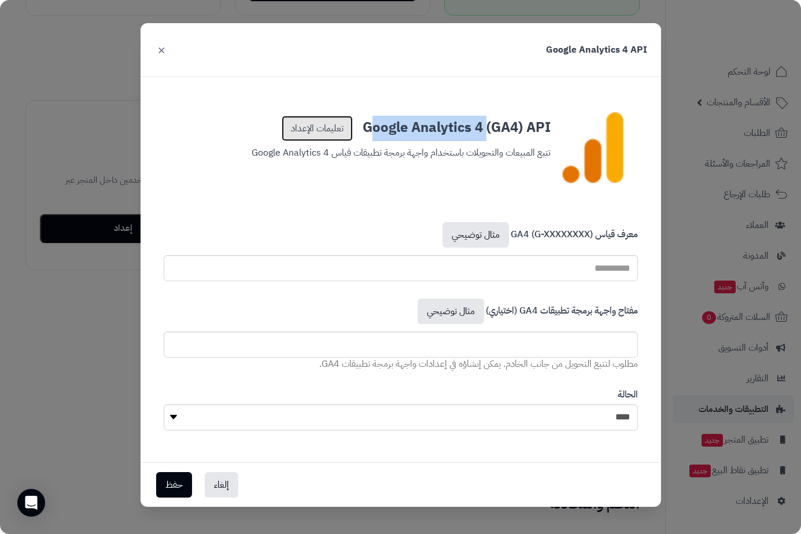
click at [309, 126] on link "تعليمات الإعداد" at bounding box center [317, 128] width 71 height 25
